Goal: Browse casually: Explore the website without a specific task or goal

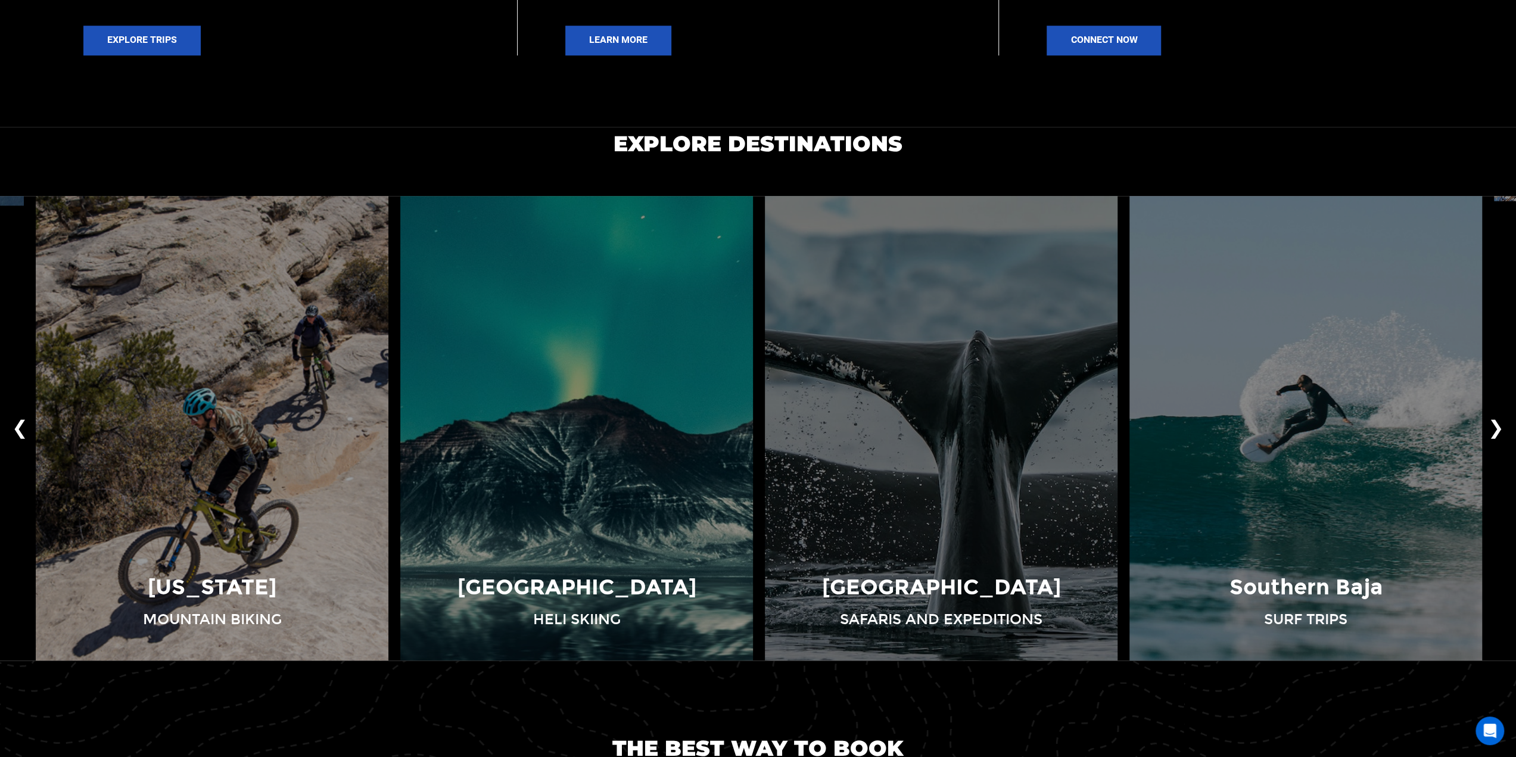
scroll to position [1013, 0]
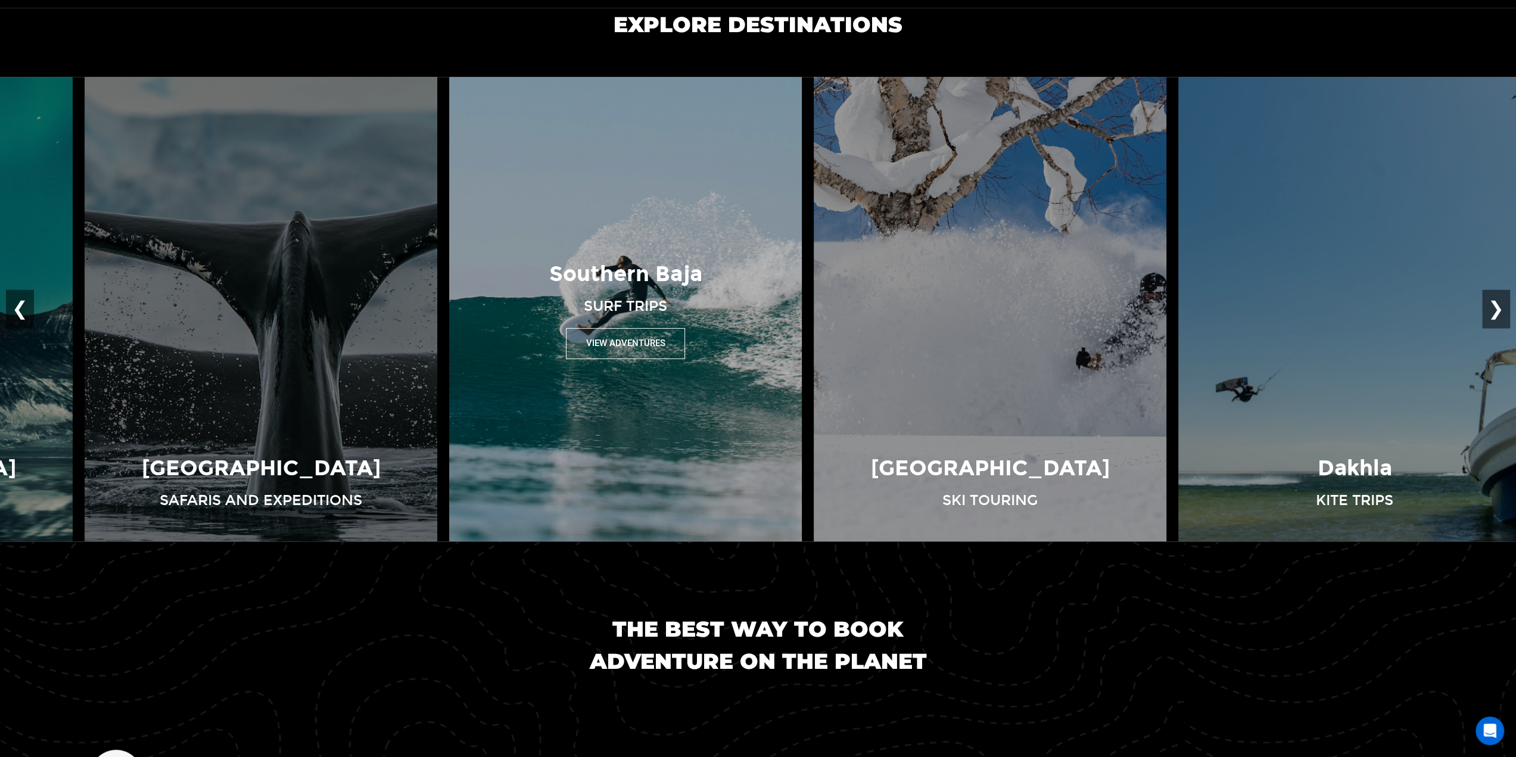
drag, startPoint x: 1210, startPoint y: 376, endPoint x: 535, endPoint y: 369, distance: 675.0
click at [535, 369] on img at bounding box center [625, 309] width 365 height 465
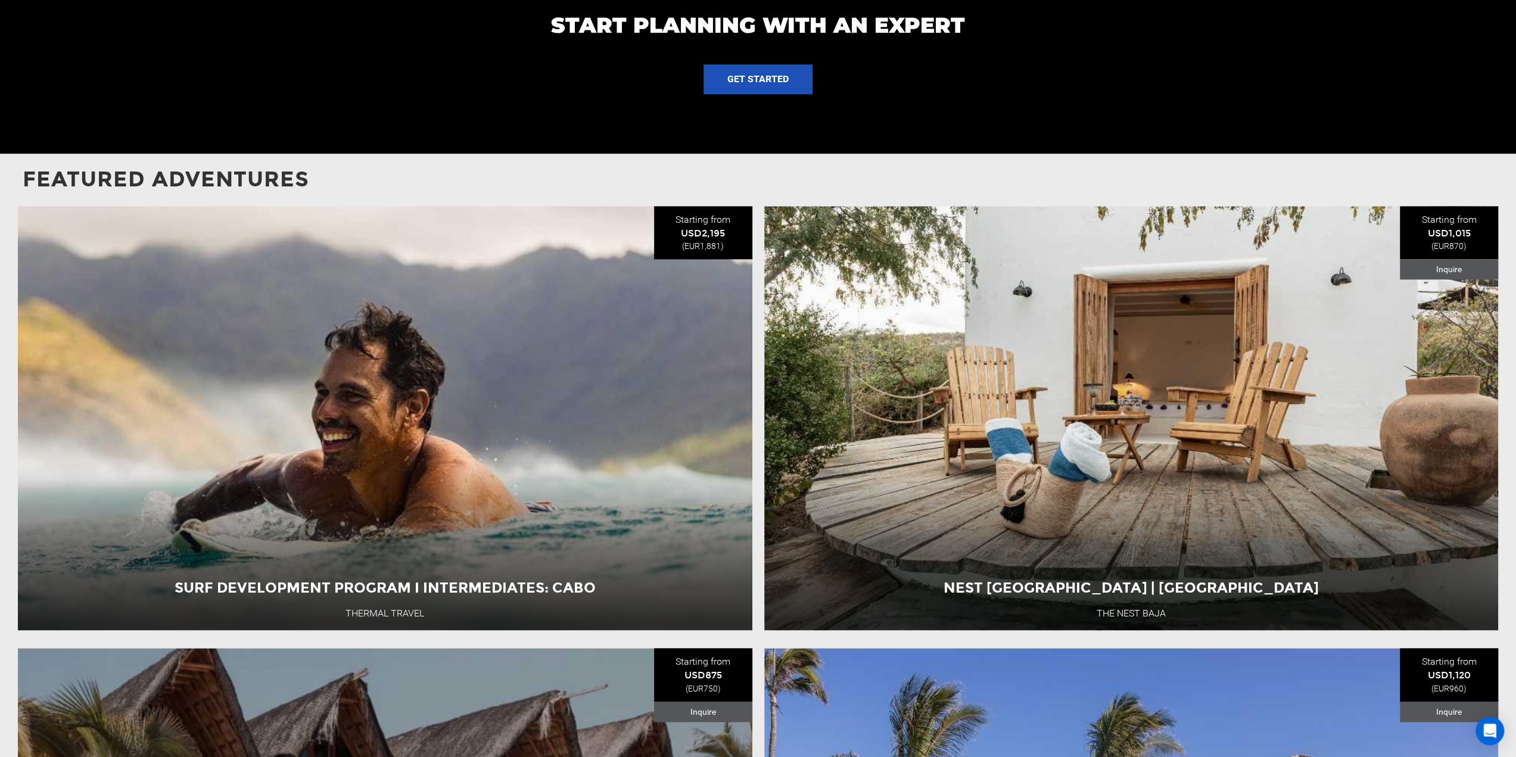
scroll to position [1430, 0]
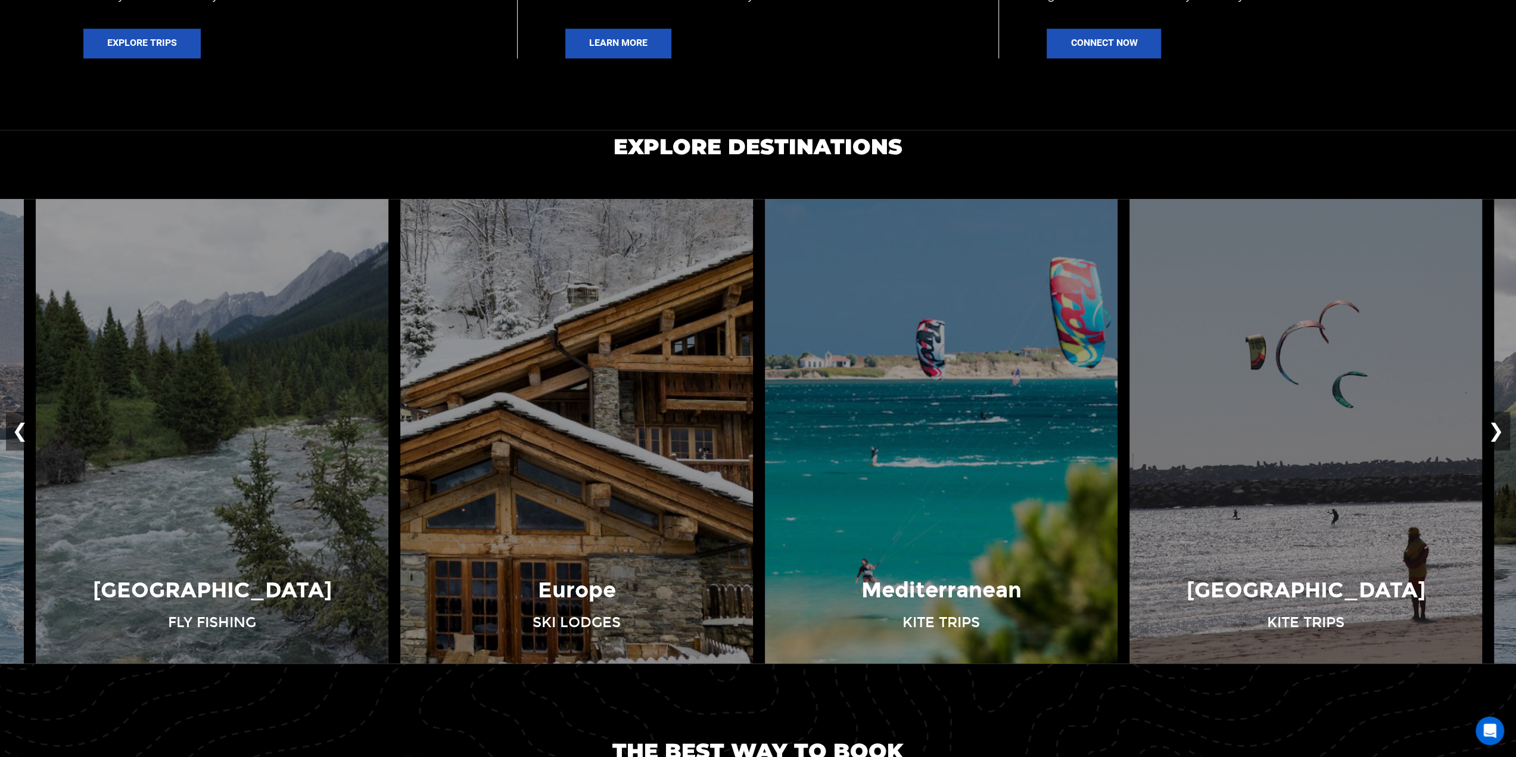
scroll to position [894, 0]
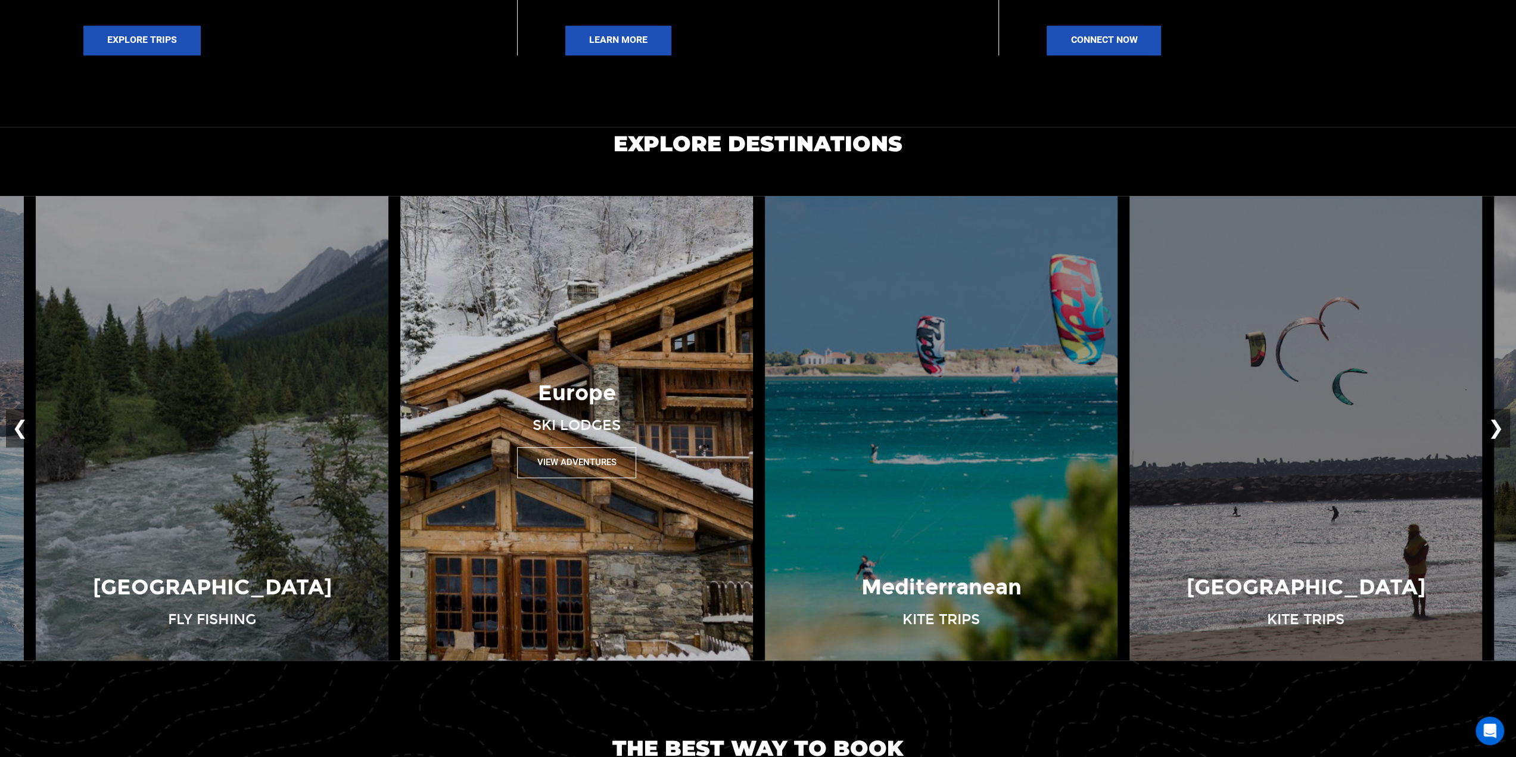
click at [695, 378] on div "Europe Ski Lodges View Adventures" at bounding box center [576, 427] width 365 height 99
click at [599, 455] on button "View Adventures" at bounding box center [576, 462] width 119 height 30
click at [586, 464] on button "View Adventures" at bounding box center [576, 462] width 119 height 30
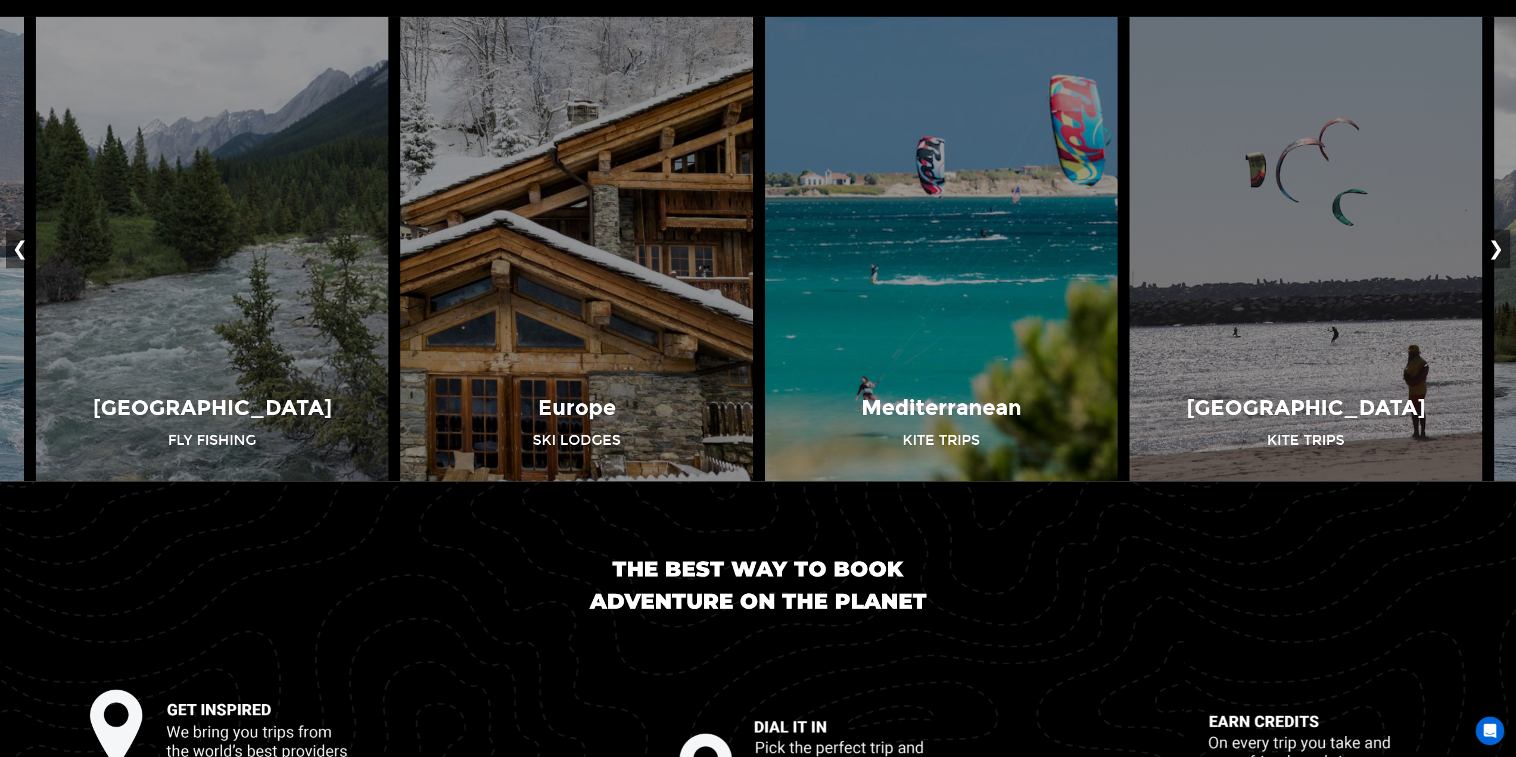
scroll to position [1132, 0]
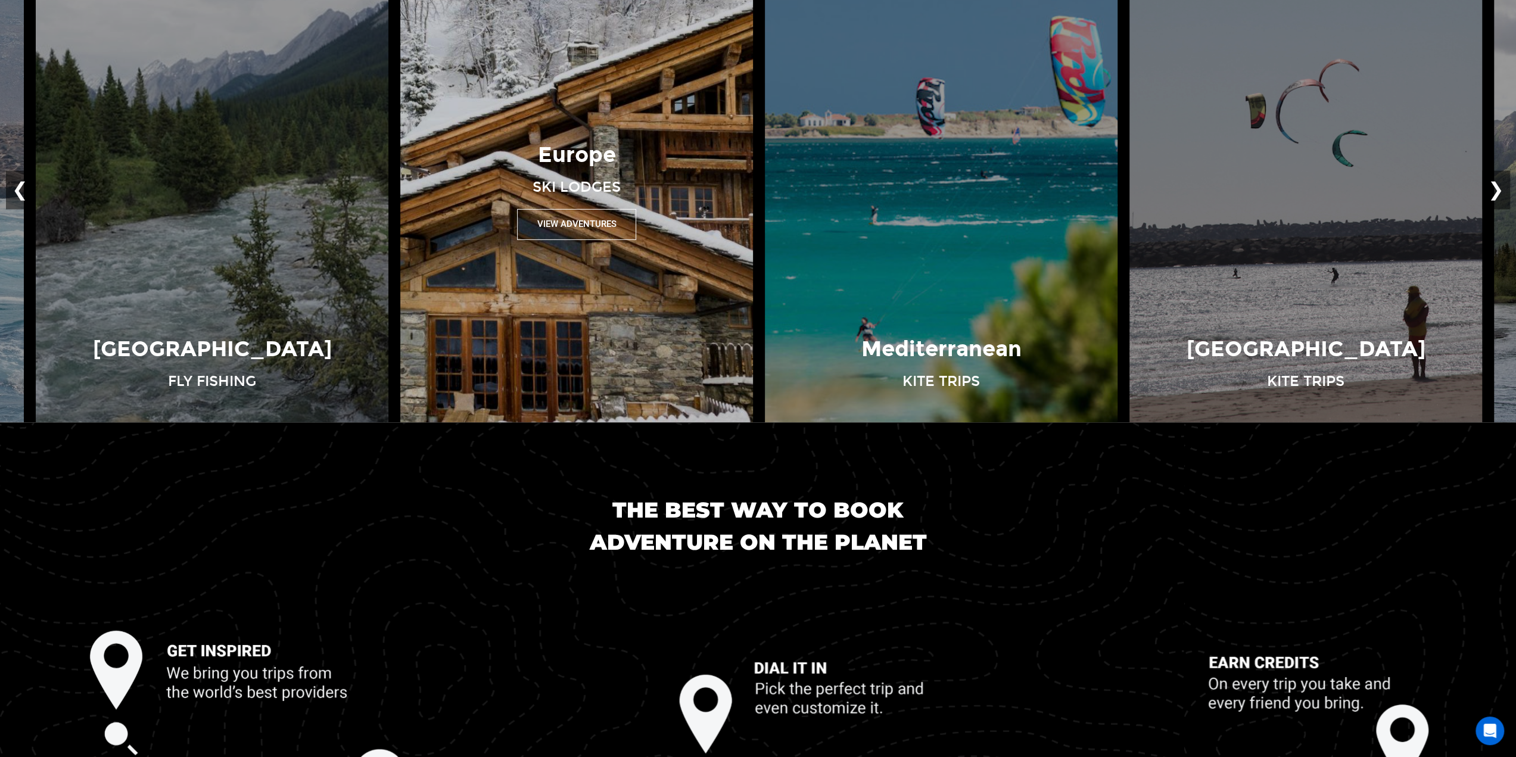
click at [589, 219] on button "View Adventures" at bounding box center [576, 224] width 119 height 30
click at [635, 281] on img at bounding box center [576, 190] width 365 height 465
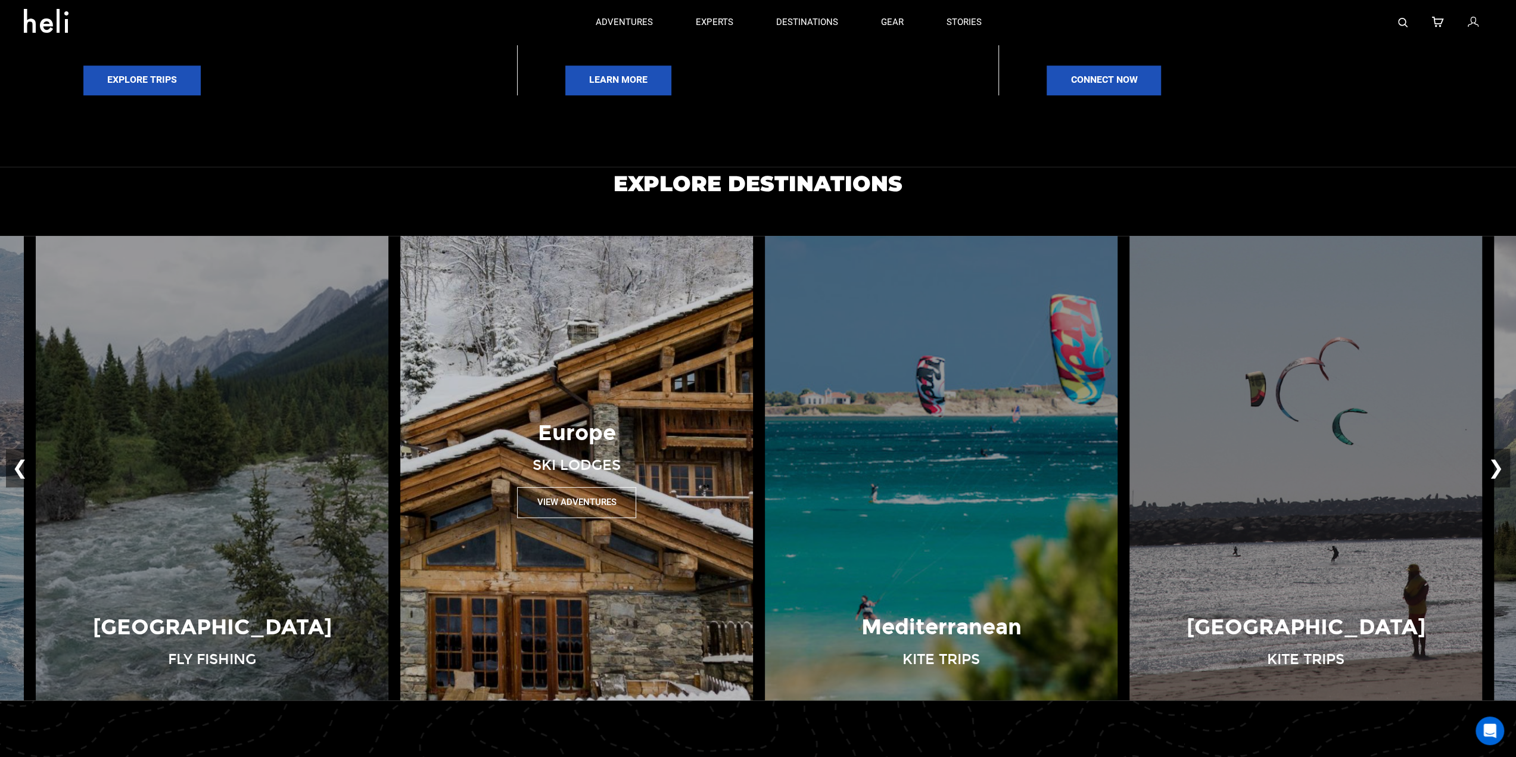
scroll to position [834, 0]
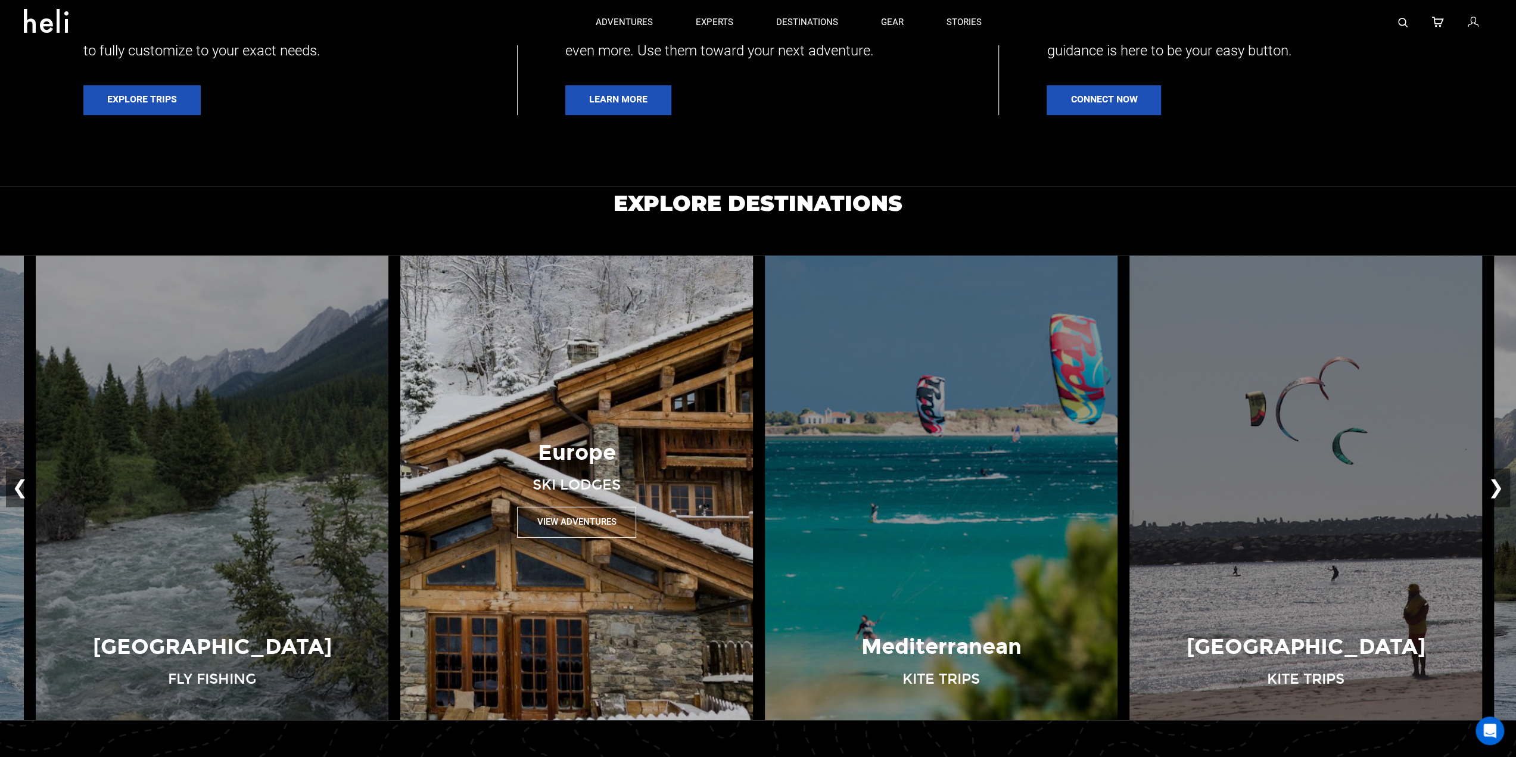
click at [573, 445] on p "Europe" at bounding box center [577, 453] width 78 height 30
click at [559, 519] on button "View Adventures" at bounding box center [576, 522] width 119 height 30
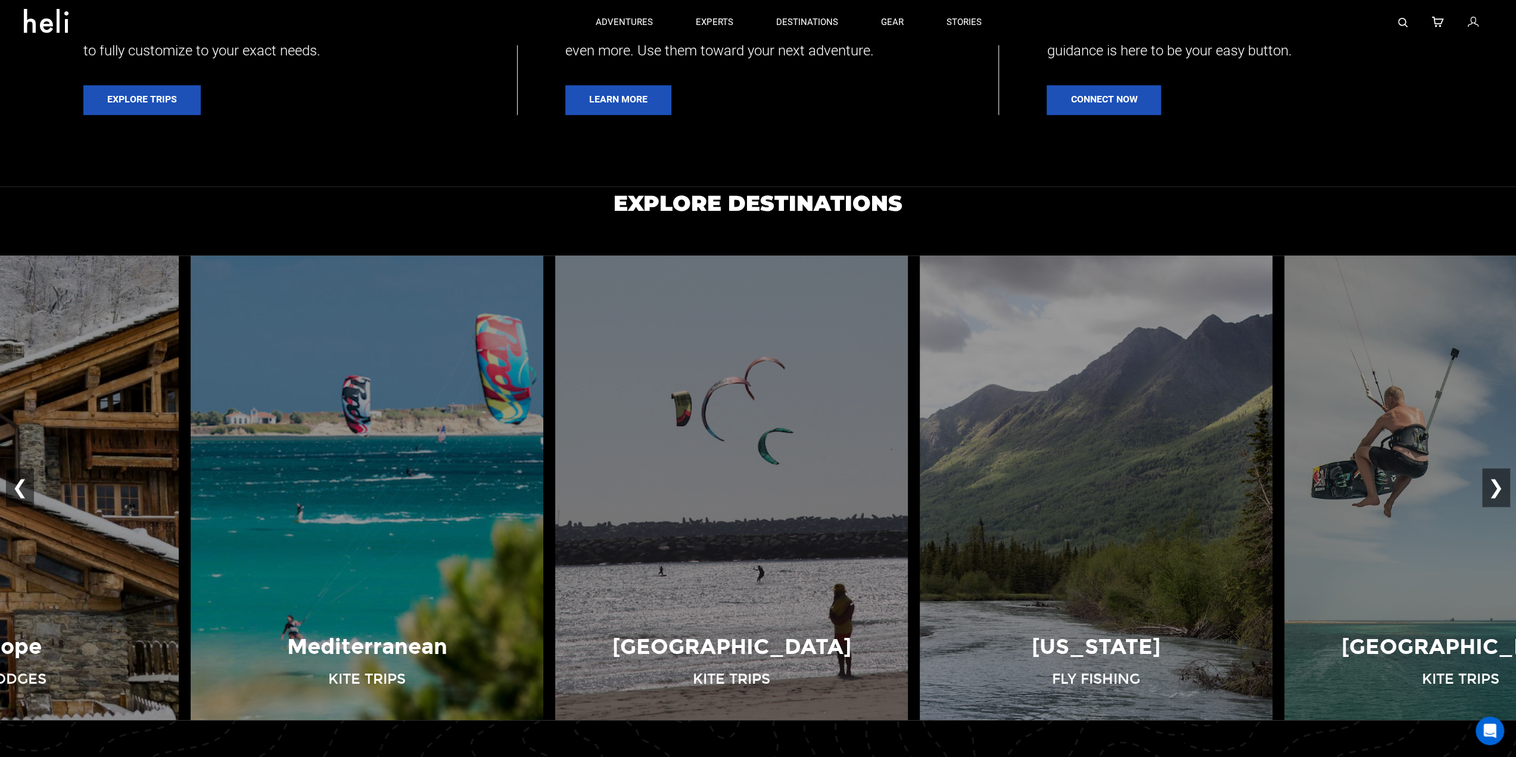
drag, startPoint x: 1157, startPoint y: 378, endPoint x: 325, endPoint y: 433, distance: 833.4
click at [549, 433] on img at bounding box center [731, 488] width 365 height 465
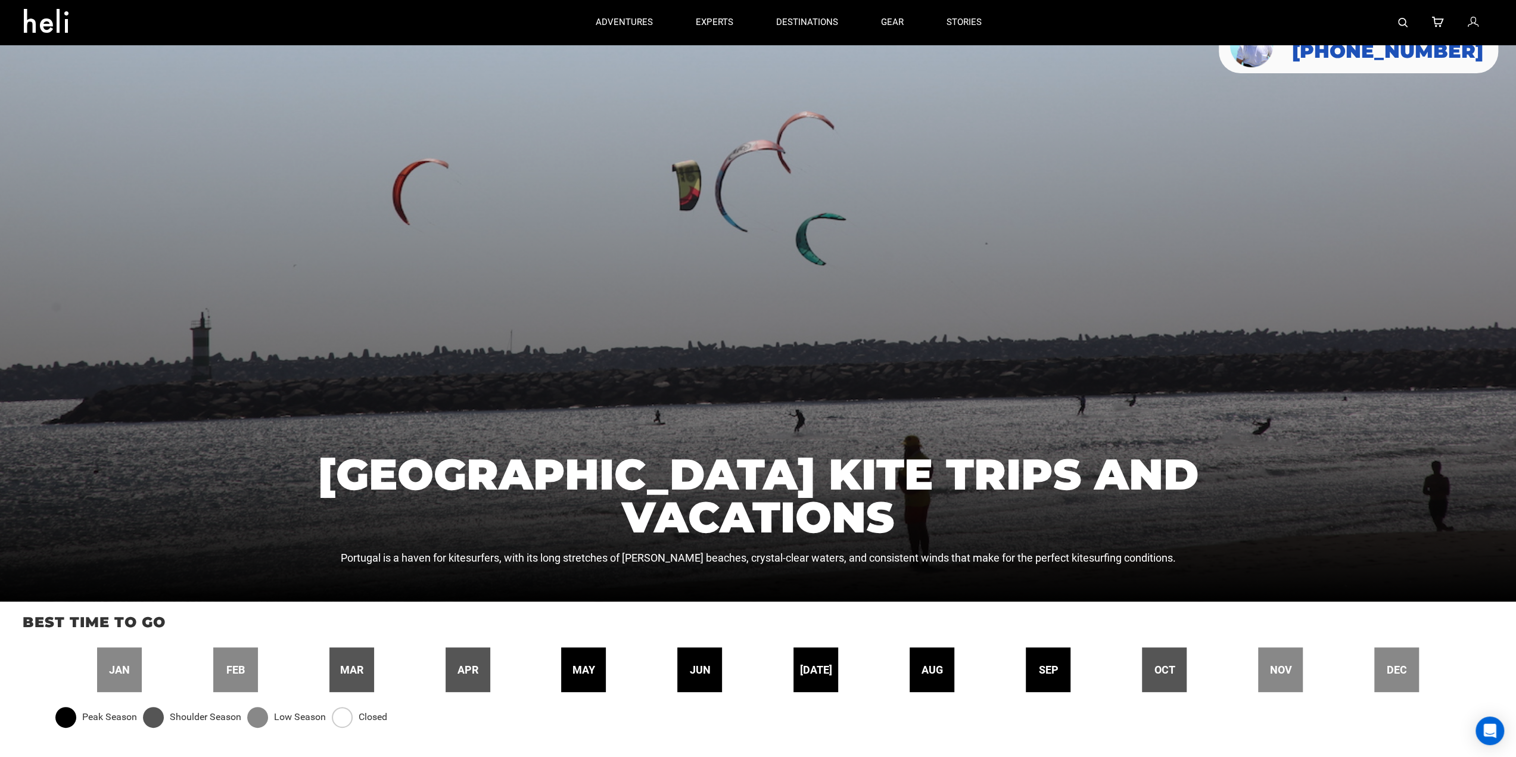
scroll to position [179, 0]
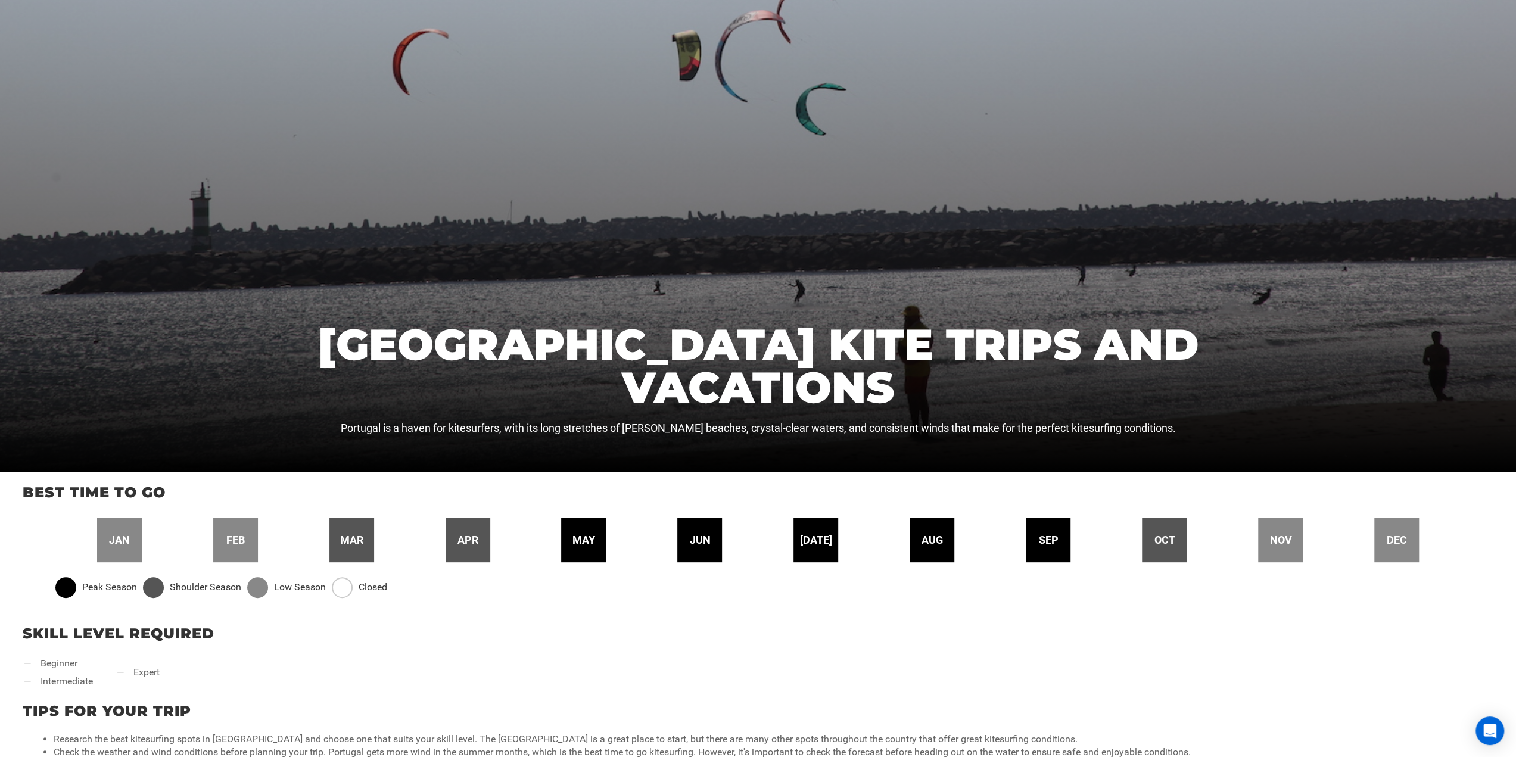
drag, startPoint x: 615, startPoint y: 460, endPoint x: 617, endPoint y: 408, distance: 52.5
